Goal: Task Accomplishment & Management: Complete application form

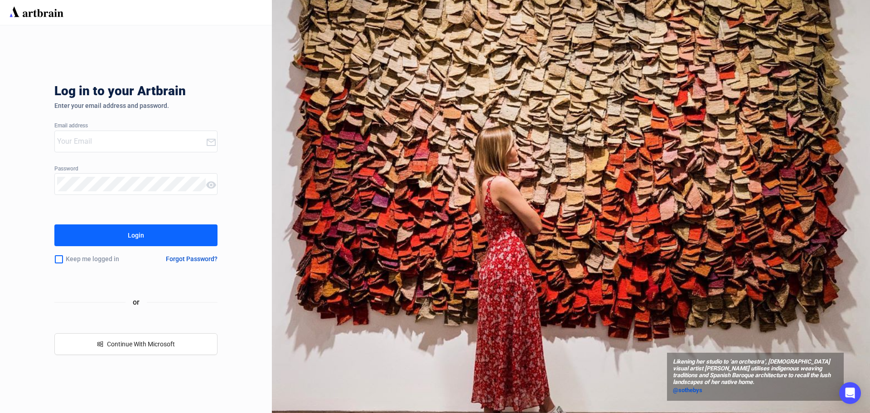
type input "[PERSON_NAME][EMAIL_ADDRESS][PERSON_NAME][DOMAIN_NAME]"
click at [139, 234] on div "Login" at bounding box center [136, 235] width 16 height 15
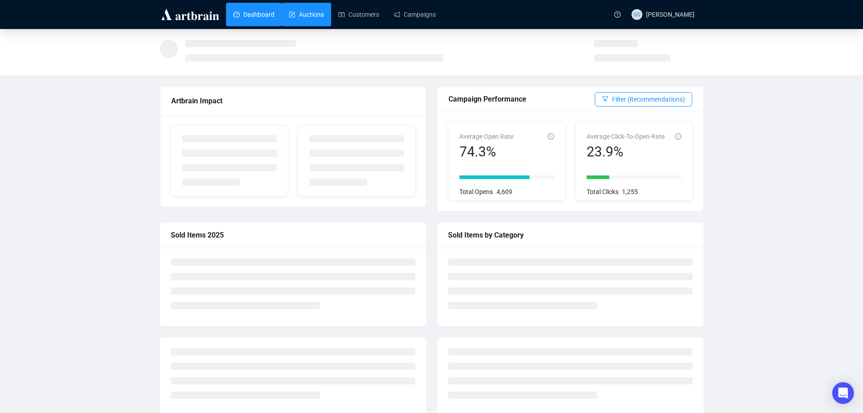
click at [303, 15] on link "Auctions" at bounding box center [306, 15] width 35 height 24
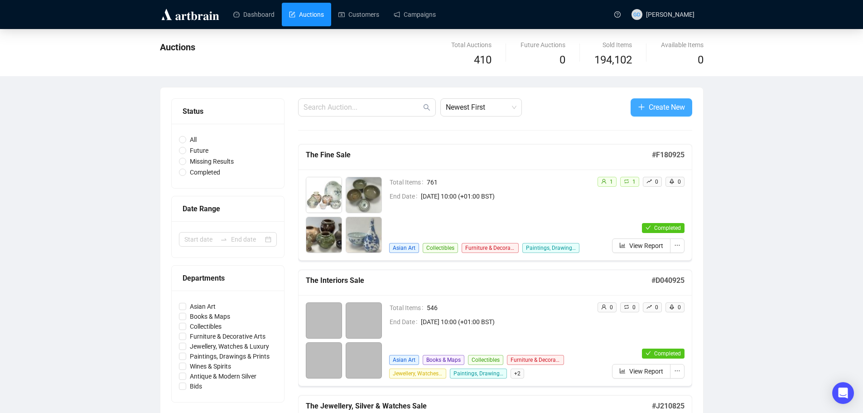
click at [677, 110] on span "Create New" at bounding box center [667, 107] width 36 height 11
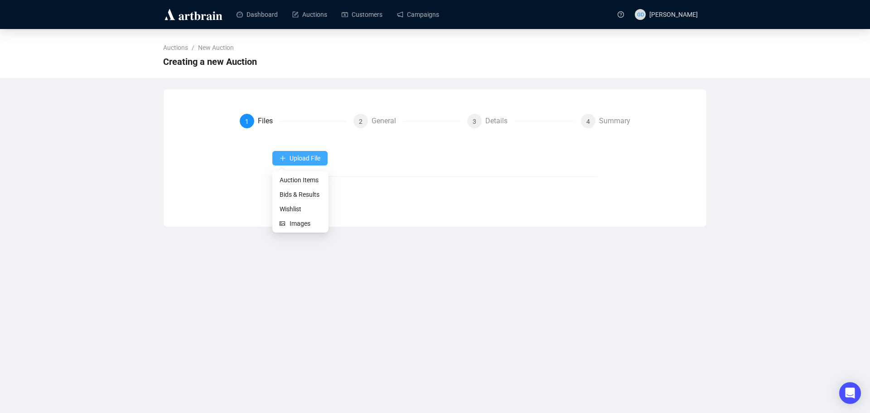
click at [292, 161] on span "Upload File" at bounding box center [305, 158] width 31 height 7
click at [292, 183] on span "Auction Items" at bounding box center [301, 180] width 42 height 10
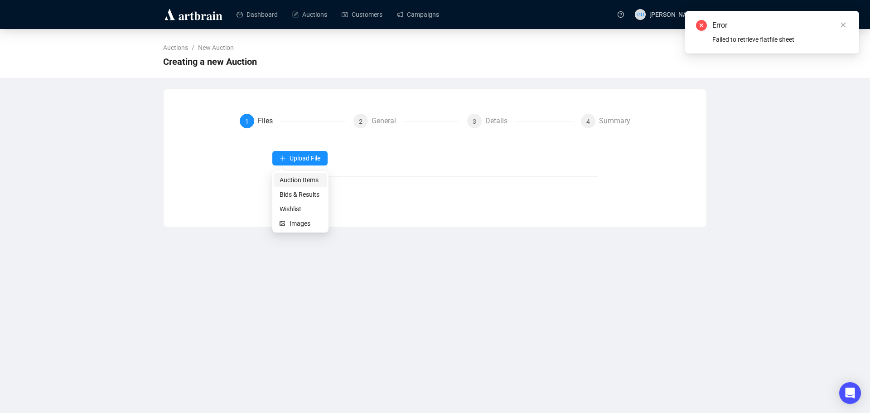
click at [296, 181] on span "Auction Items" at bounding box center [301, 180] width 42 height 10
click at [228, 299] on div "Dashboard Auctions Customers Campaigns GD [PERSON_NAME] Auctions / New Auction …" at bounding box center [435, 206] width 870 height 413
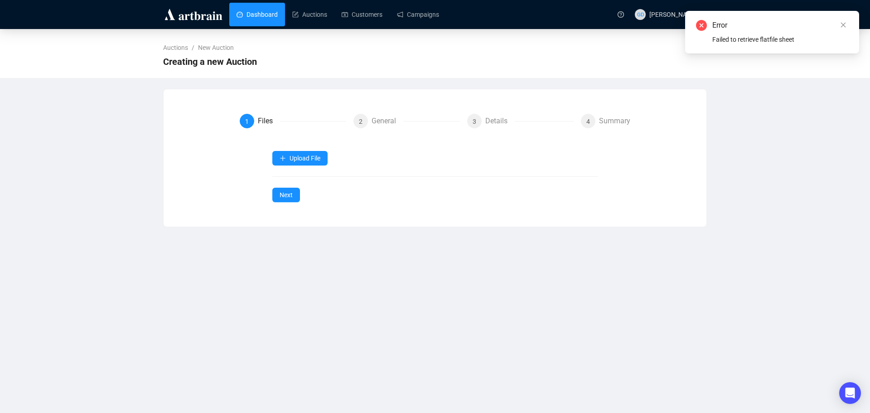
click at [261, 8] on link "Dashboard" at bounding box center [257, 15] width 41 height 24
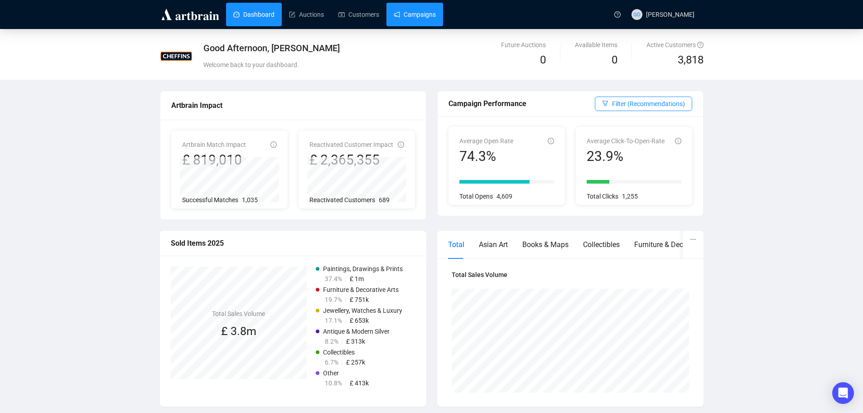
click at [424, 18] on link "Campaigns" at bounding box center [415, 15] width 42 height 24
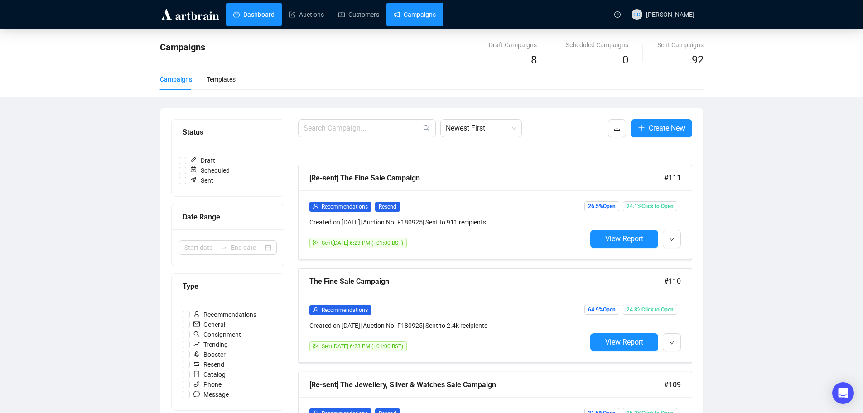
click at [245, 24] on link "Dashboard" at bounding box center [253, 15] width 41 height 24
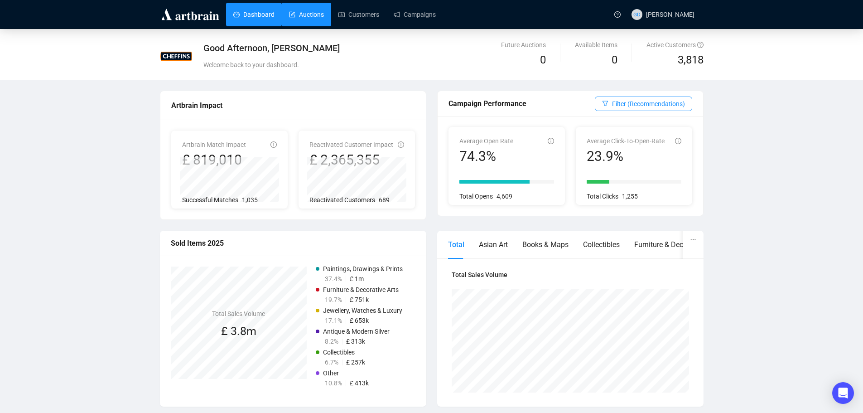
click at [309, 21] on link "Auctions" at bounding box center [306, 15] width 35 height 24
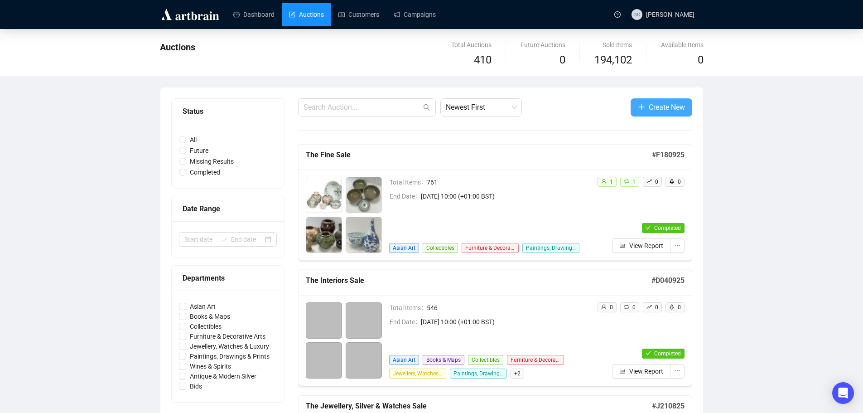
click at [657, 112] on span "Create New" at bounding box center [667, 107] width 36 height 11
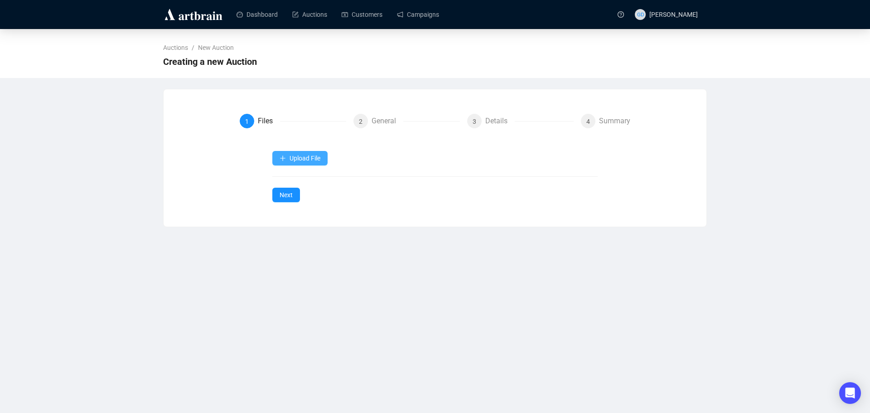
click at [315, 152] on button "Upload File" at bounding box center [299, 158] width 55 height 15
click at [300, 181] on span "Auction Items" at bounding box center [301, 180] width 42 height 10
click at [309, 153] on button "Upload File" at bounding box center [299, 158] width 55 height 15
click at [292, 196] on span "Bids & Results" at bounding box center [301, 194] width 42 height 10
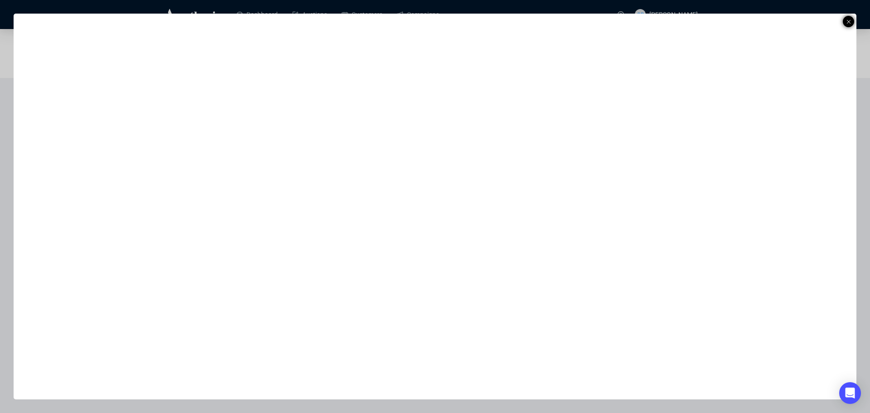
click at [850, 22] on icon at bounding box center [849, 21] width 5 height 11
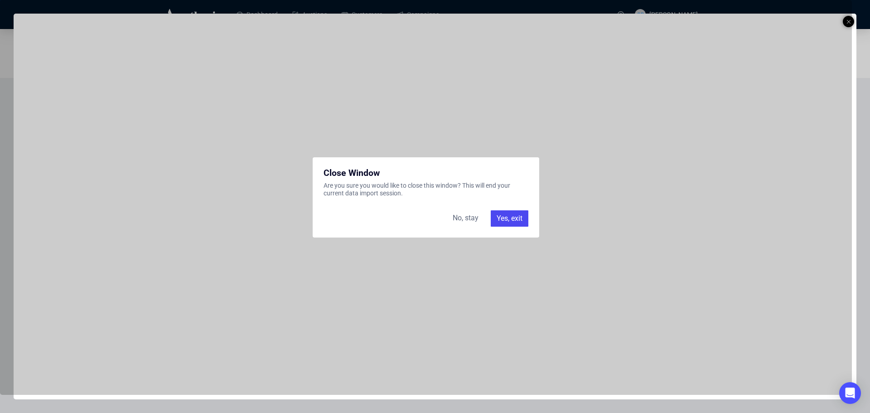
click at [524, 221] on div "Yes, exit" at bounding box center [510, 218] width 38 height 16
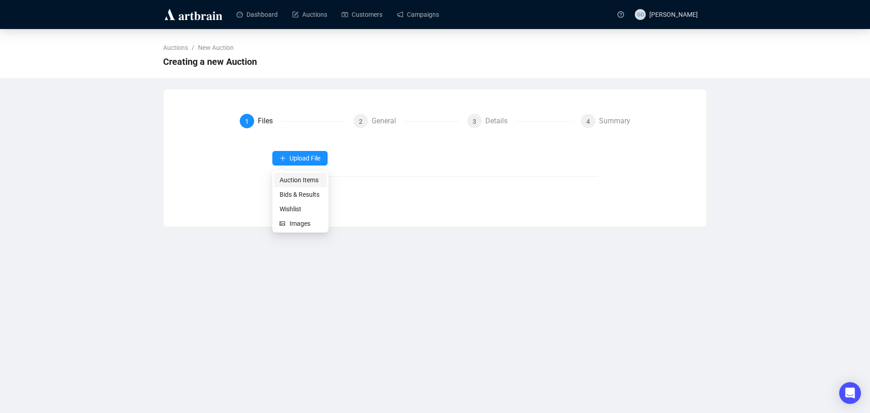
click at [309, 177] on span "Auction Items" at bounding box center [301, 180] width 42 height 10
click at [312, 159] on span "Upload File" at bounding box center [305, 158] width 31 height 7
click at [303, 179] on span "Auction Items" at bounding box center [301, 180] width 42 height 10
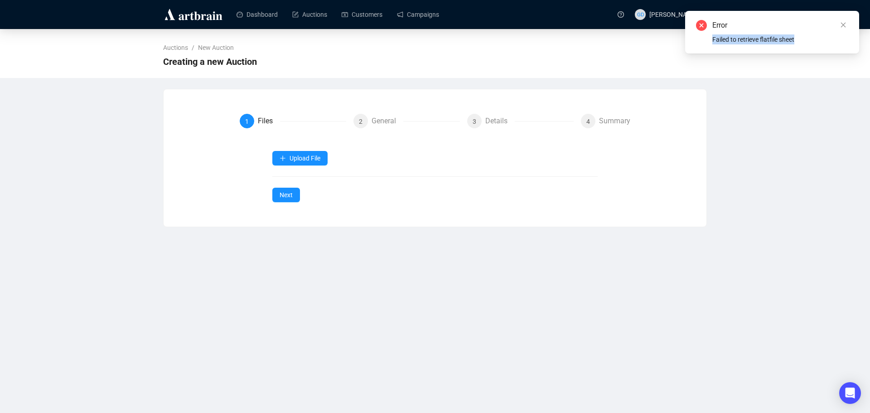
copy div "Failed to retrieve flatfile sheet"
drag, startPoint x: 802, startPoint y: 43, endPoint x: 713, endPoint y: 44, distance: 89.3
click at [713, 44] on div "Failed to retrieve flatfile sheet" at bounding box center [780, 39] width 136 height 10
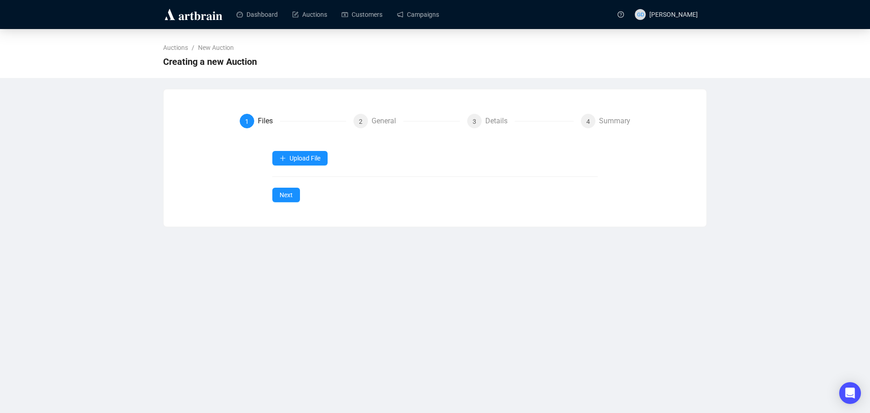
click at [208, 9] on img at bounding box center [193, 14] width 61 height 15
